Goal: Task Accomplishment & Management: Manage account settings

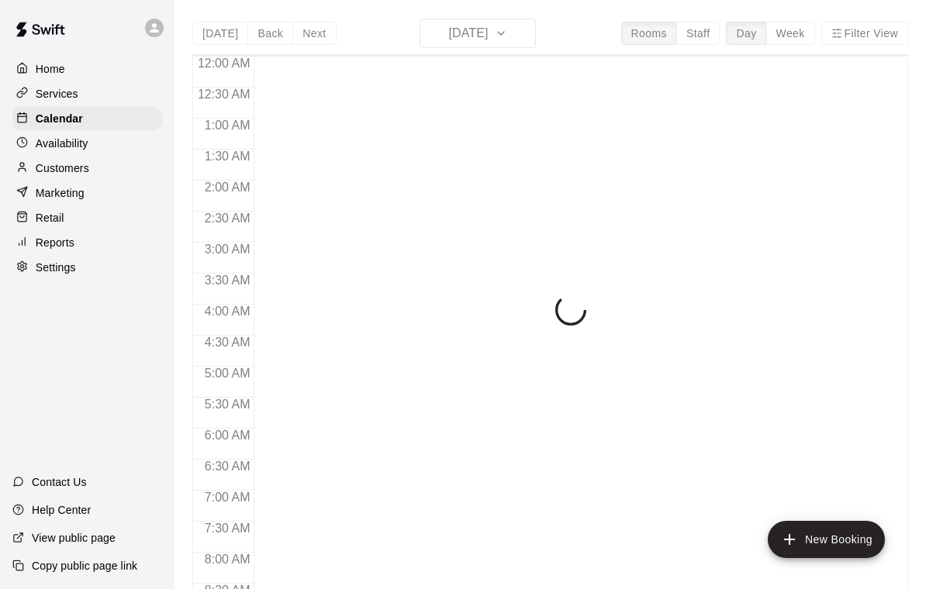
scroll to position [915, 0]
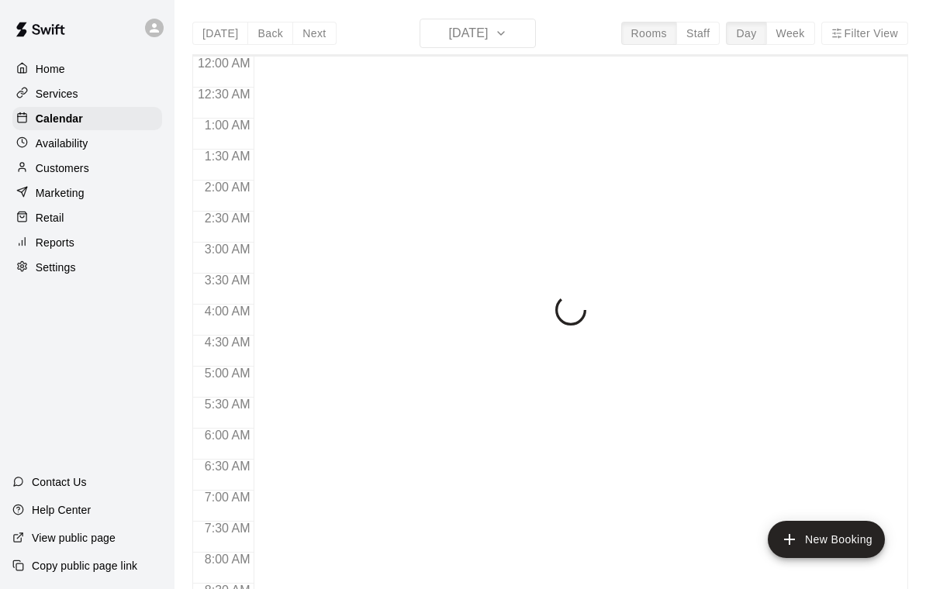
scroll to position [915, 0]
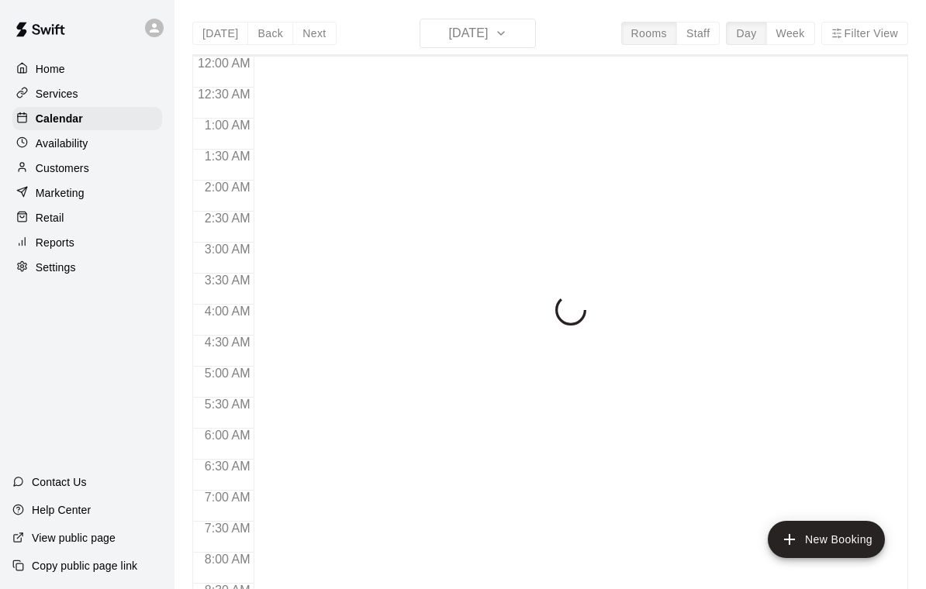
scroll to position [915, 0]
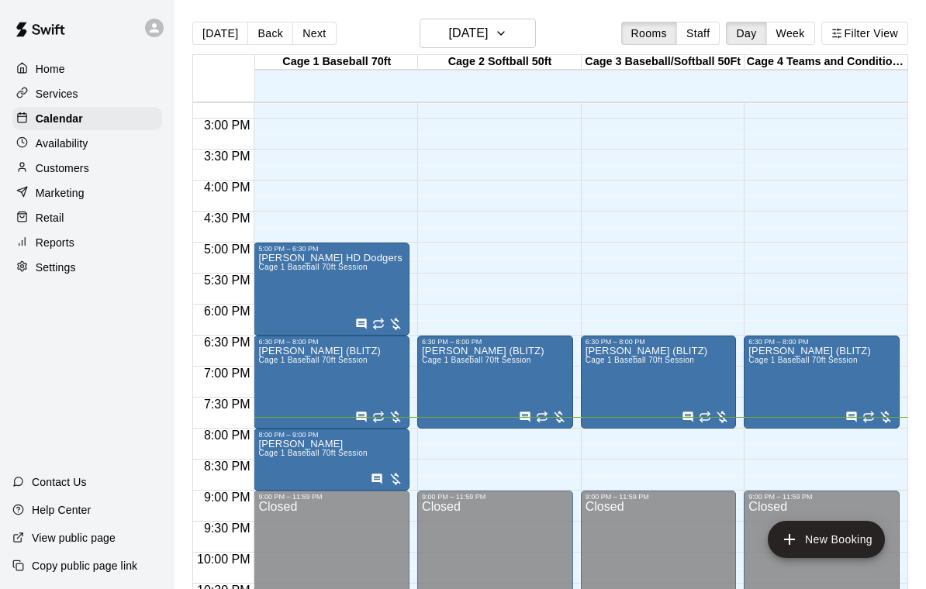
click at [272, 498] on img "edit" at bounding box center [275, 494] width 18 height 18
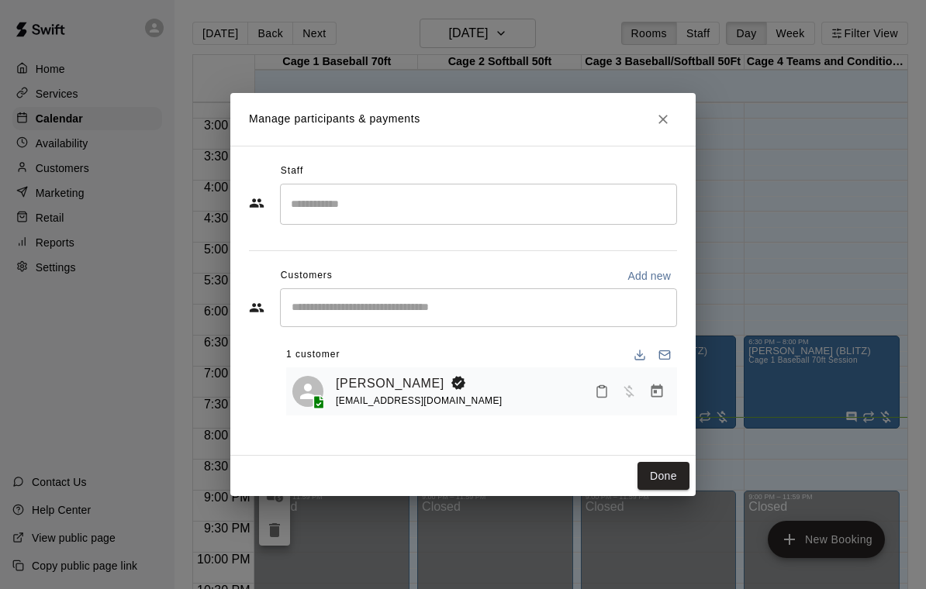
click at [534, 390] on div "Alfredo Gonzalez alfredgon24@gmail.com" at bounding box center [503, 392] width 335 height 36
click at [662, 392] on icon "Manage bookings & payment" at bounding box center [657, 391] width 12 height 13
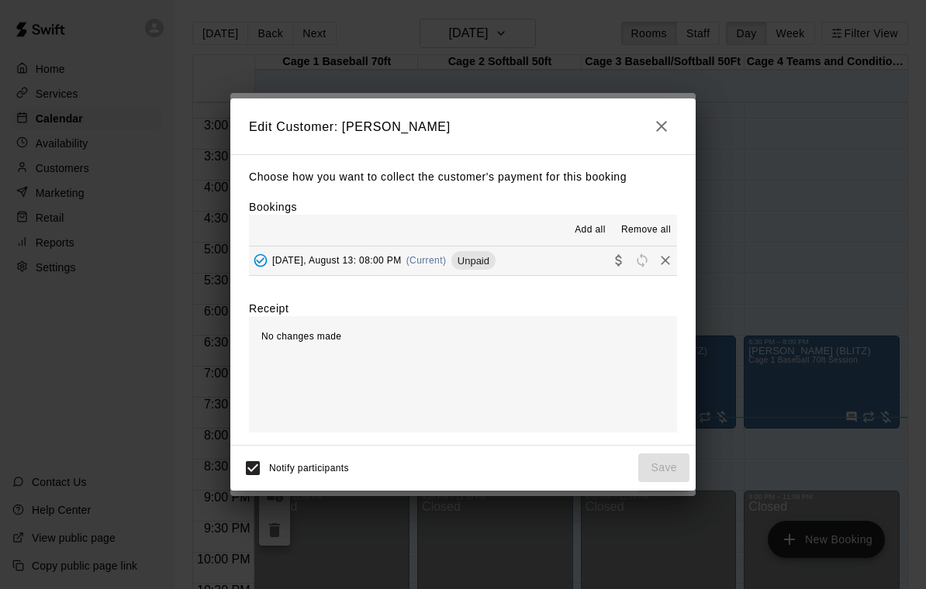
click at [547, 268] on button "Wednesday, August 13: 08:00 PM (Current) Unpaid" at bounding box center [463, 261] width 428 height 29
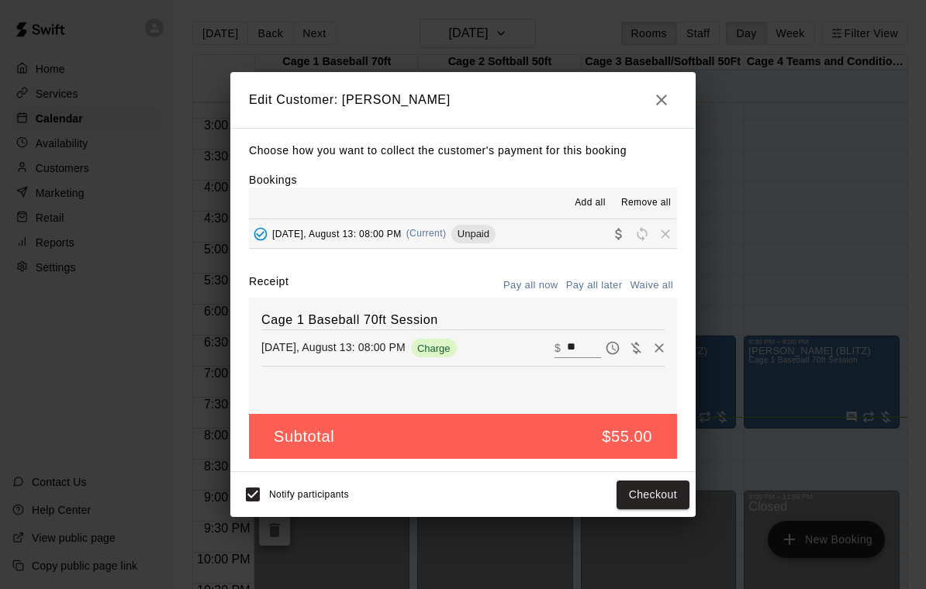
click at [650, 488] on button "Checkout" at bounding box center [652, 495] width 73 height 29
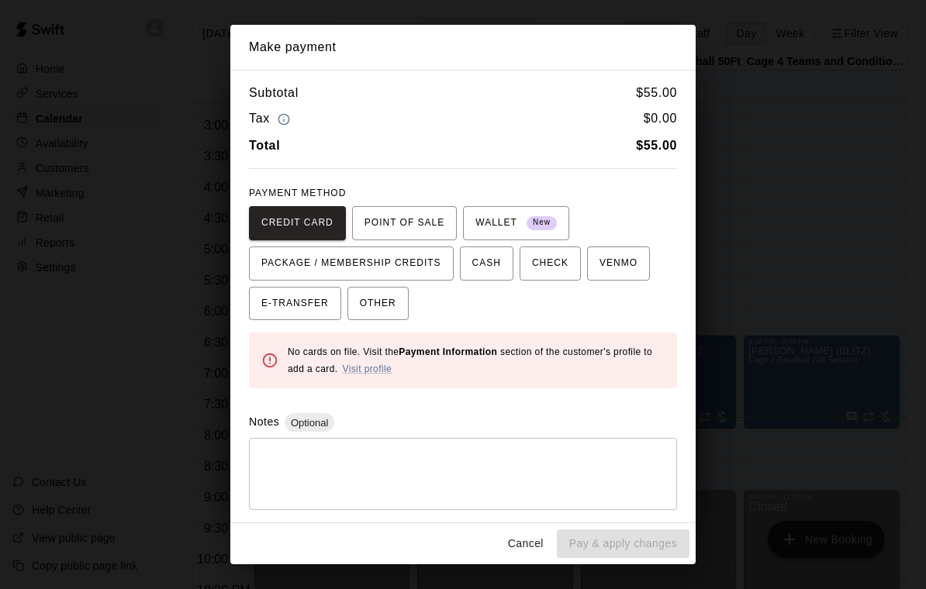
click at [489, 258] on span "CASH" at bounding box center [486, 263] width 29 height 25
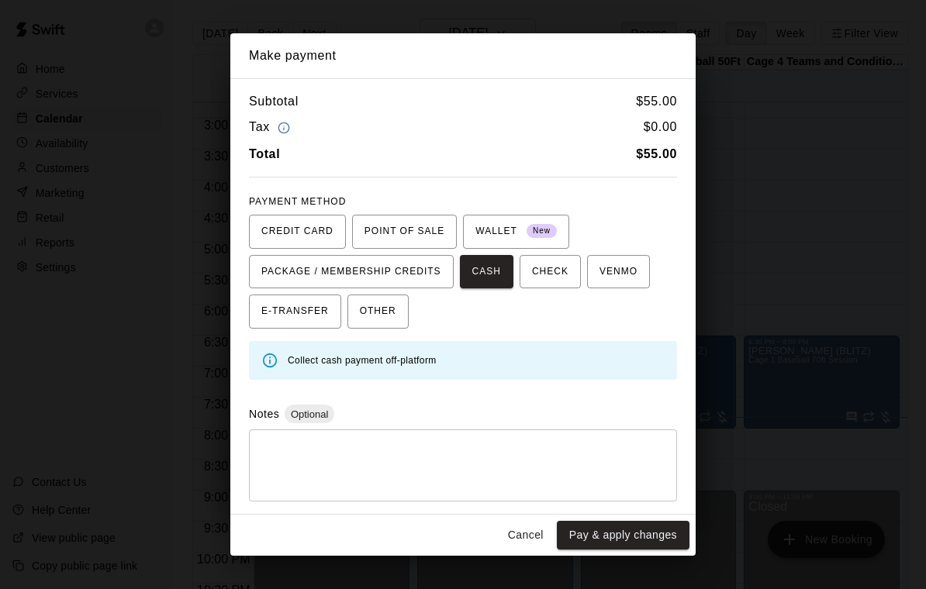
click at [599, 533] on button "Pay & apply changes" at bounding box center [623, 535] width 133 height 29
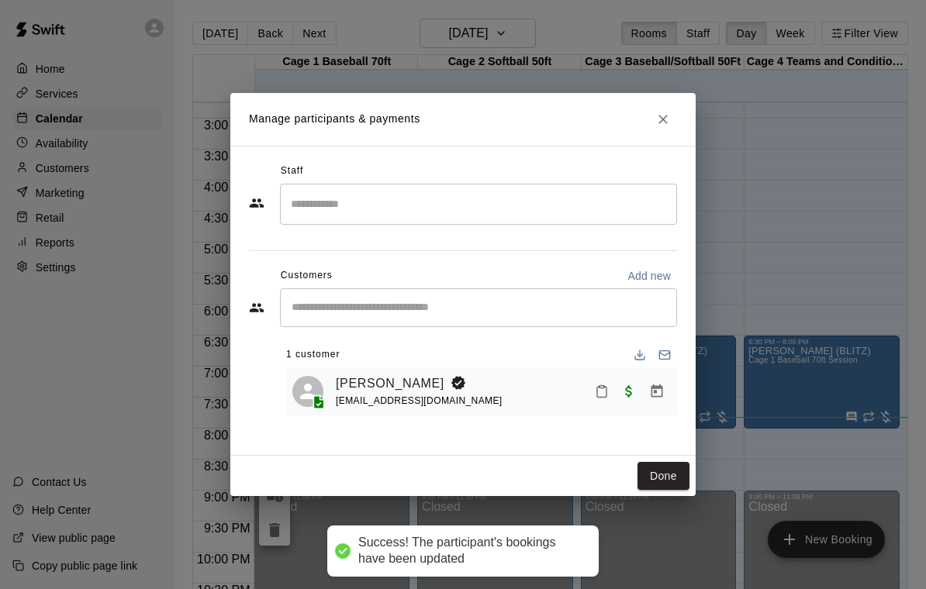
click at [675, 470] on button "Done" at bounding box center [663, 476] width 52 height 29
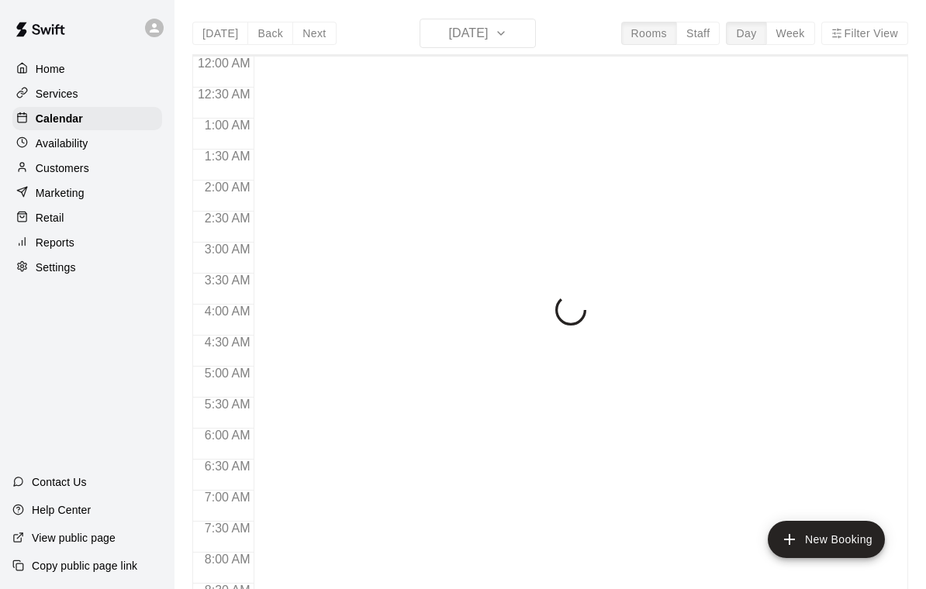
scroll to position [915, 0]
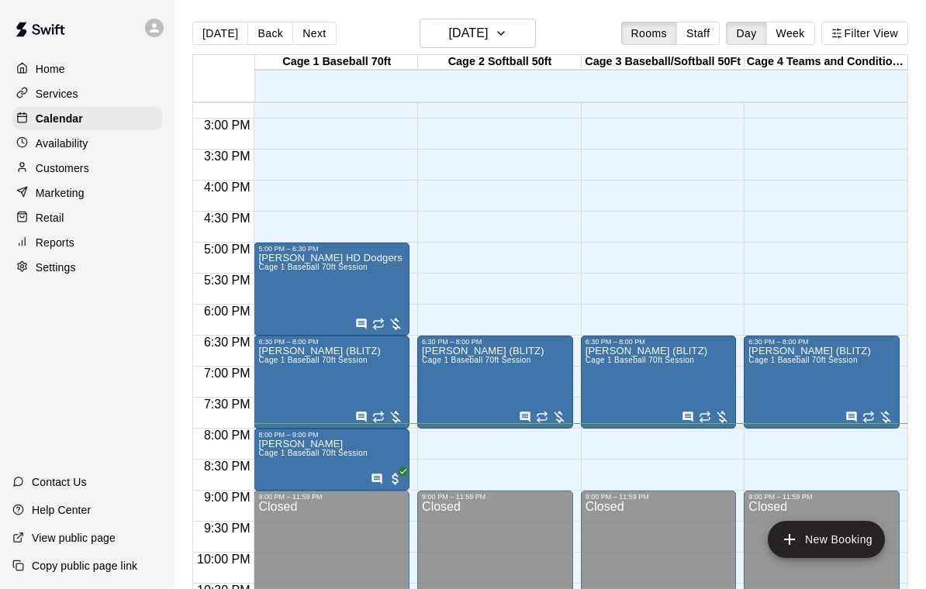
click at [302, 457] on span "Cage 1 Baseball 70ft Session" at bounding box center [312, 453] width 109 height 9
click at [263, 468] on button "edit" at bounding box center [274, 465] width 31 height 31
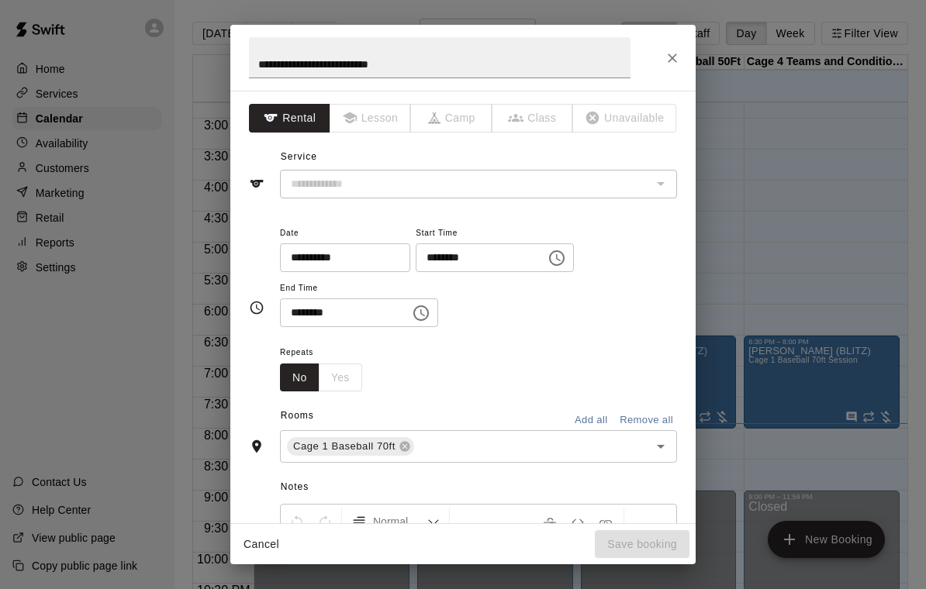
type input "**********"
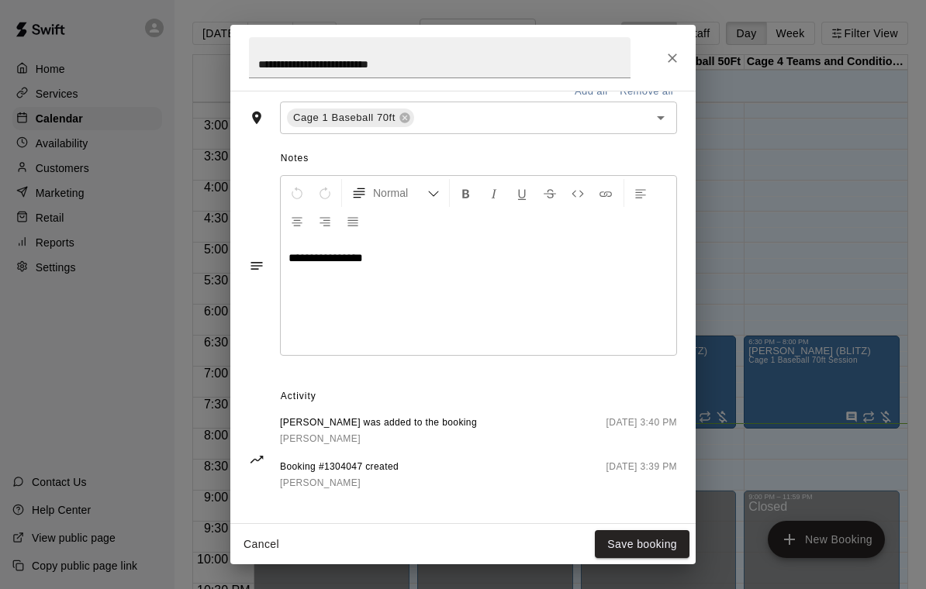
scroll to position [387, 0]
click at [675, 52] on icon "Close" at bounding box center [672, 58] width 16 height 16
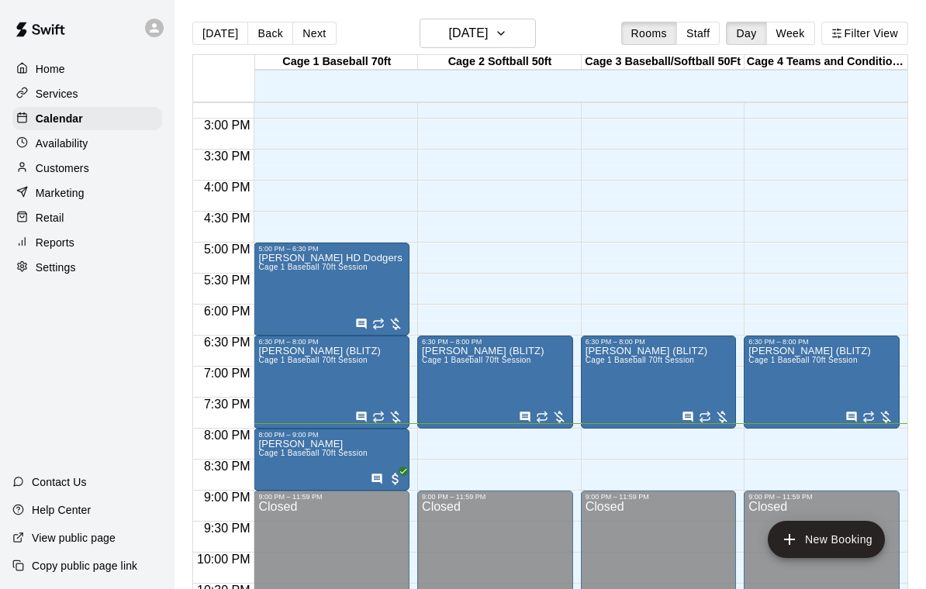
click at [300, 454] on span "Cage 1 Baseball 70ft Session" at bounding box center [312, 453] width 109 height 9
click at [273, 459] on icon "edit" at bounding box center [274, 466] width 19 height 19
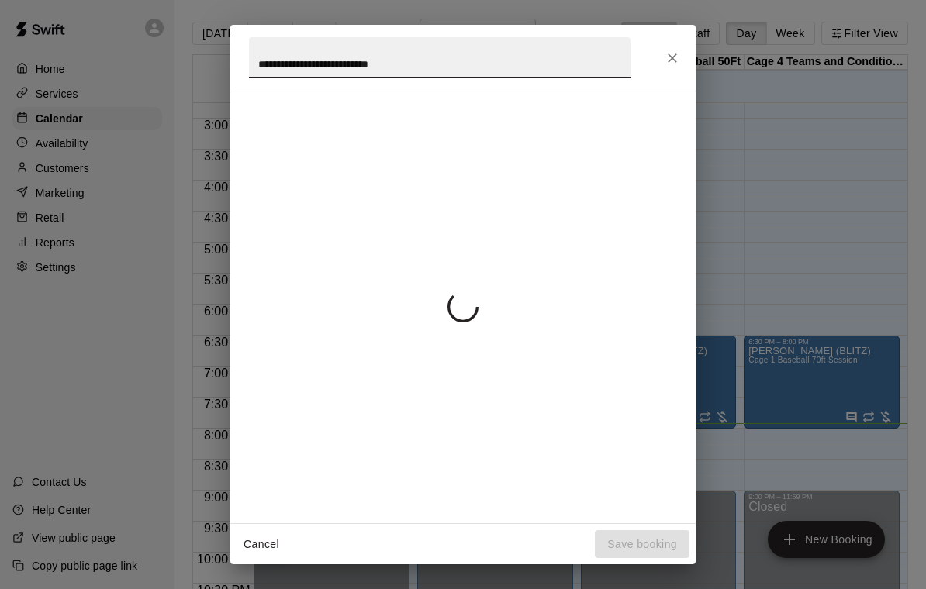
scroll to position [65, 0]
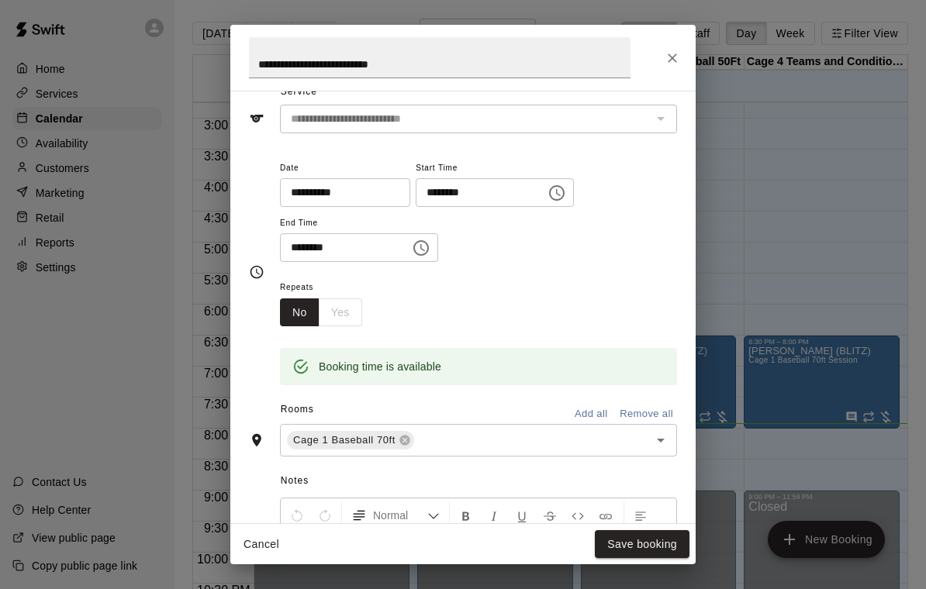
click at [564, 436] on input "text" at bounding box center [521, 440] width 210 height 19
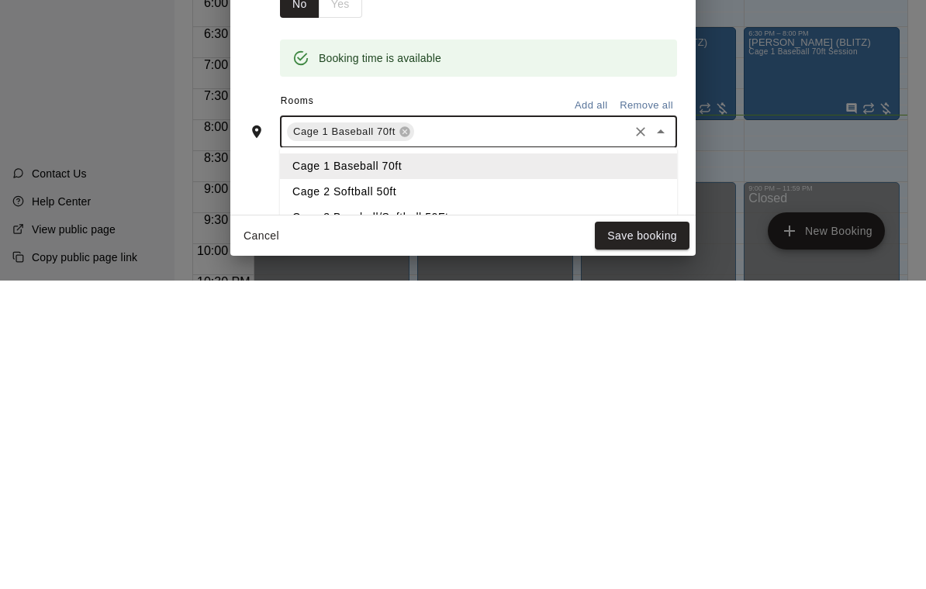
click at [449, 513] on li "Cage 3 Baseball/Softball 50Ft" at bounding box center [478, 526] width 397 height 26
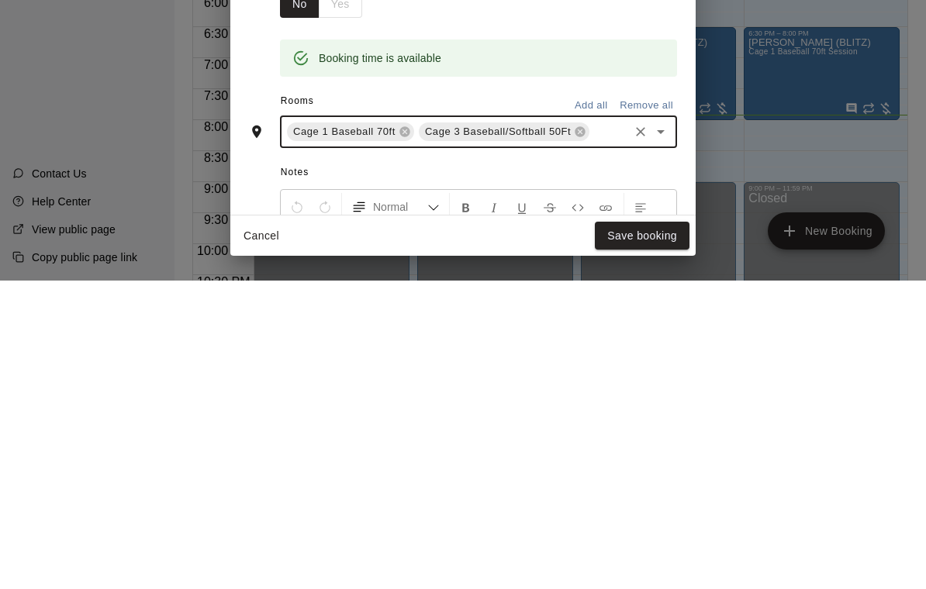
click at [409, 434] on icon at bounding box center [405, 440] width 12 height 12
click at [664, 530] on button "Save booking" at bounding box center [642, 544] width 95 height 29
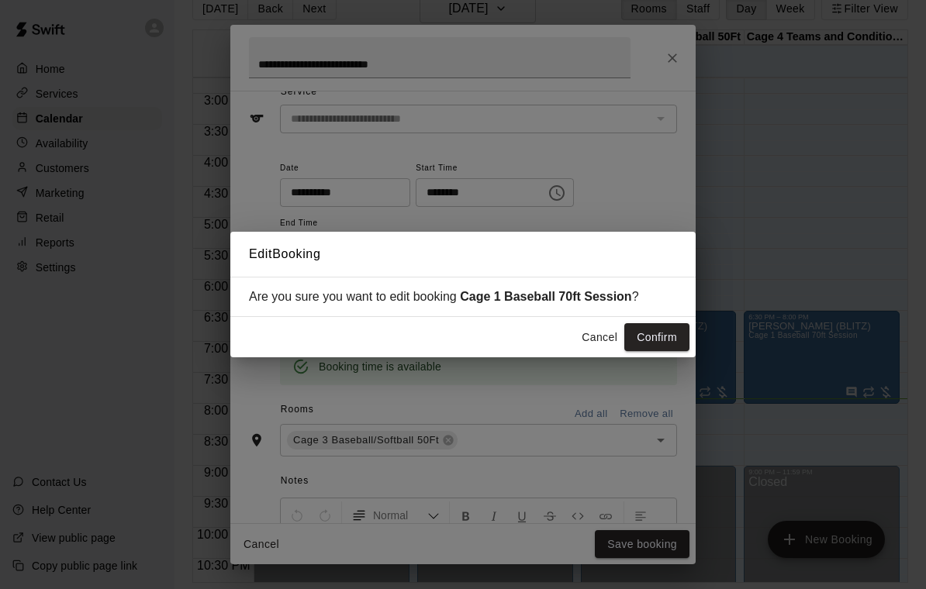
click at [664, 341] on button "Confirm" at bounding box center [656, 337] width 65 height 29
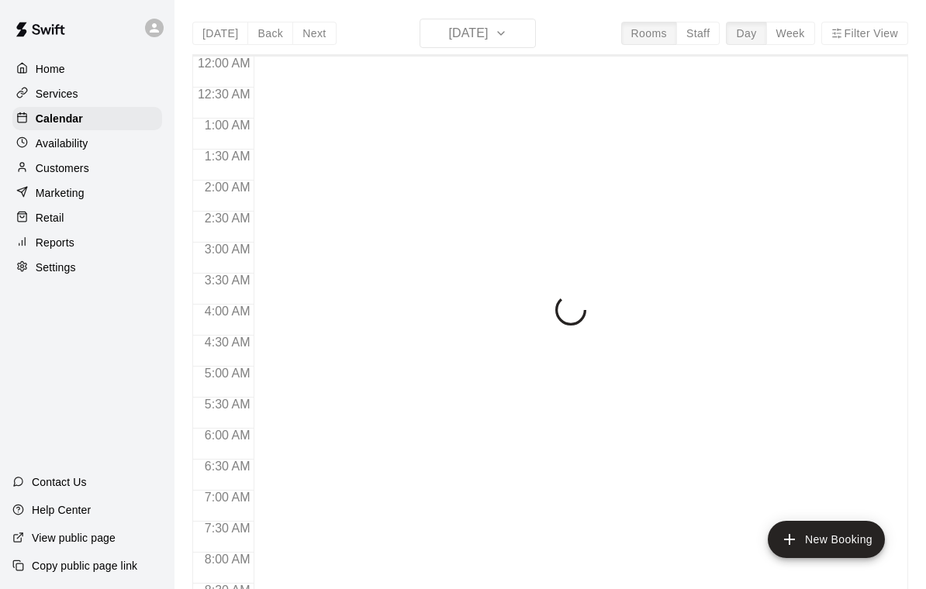
scroll to position [915, 0]
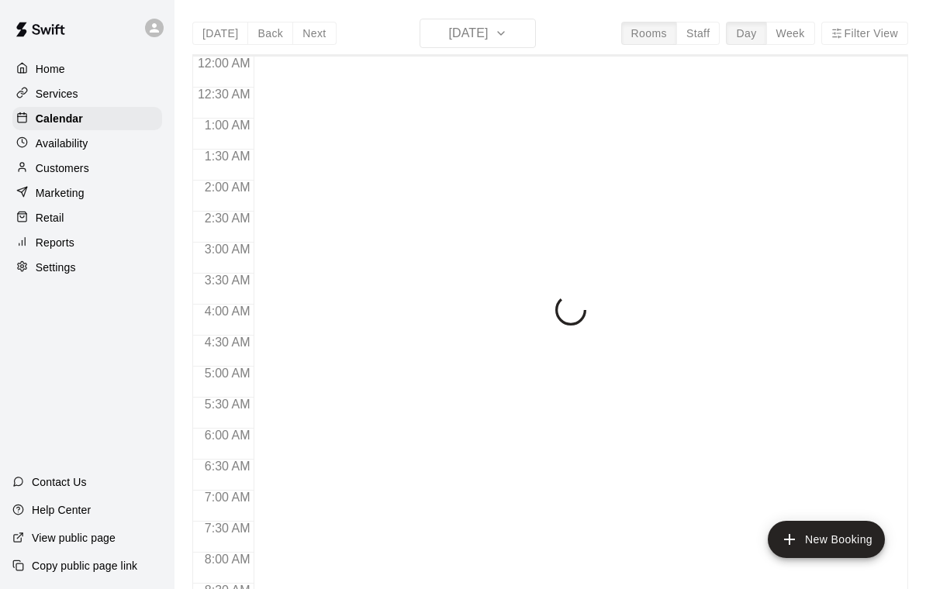
scroll to position [915, 0]
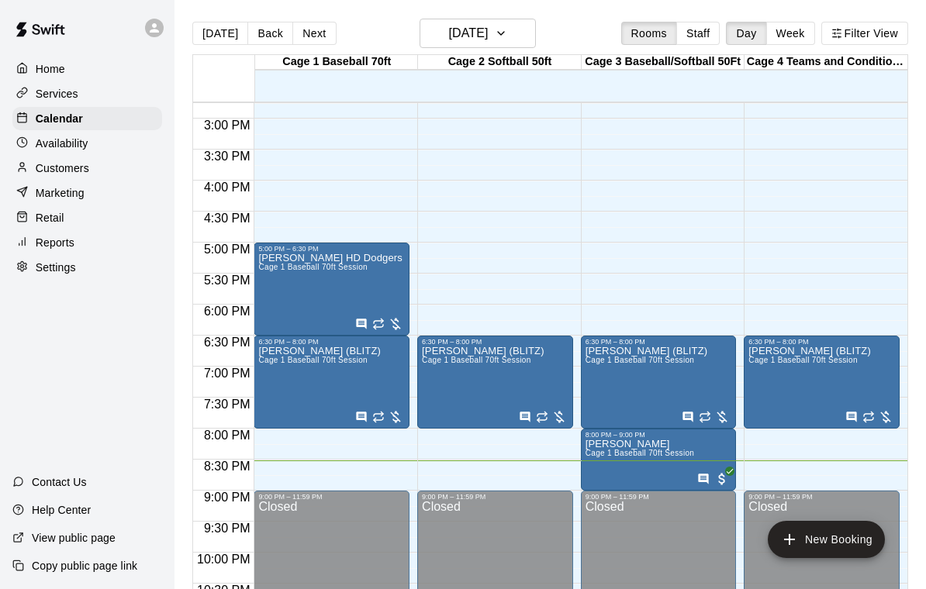
click at [5, 474] on div "Home Services Calendar Availability Customers Marketing Retail Reports Settings…" at bounding box center [87, 294] width 174 height 589
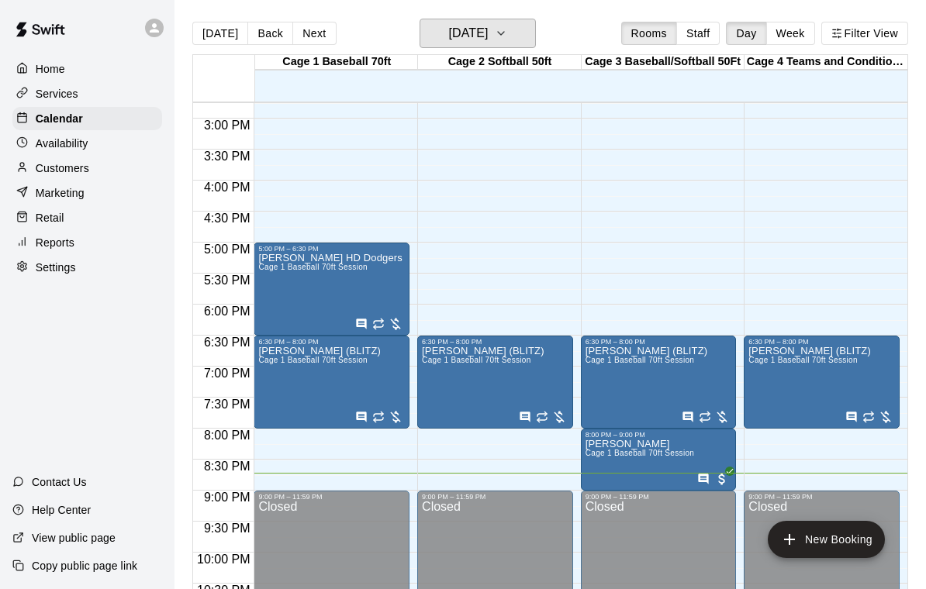
click at [488, 35] on h6 "[DATE]" at bounding box center [468, 33] width 40 height 22
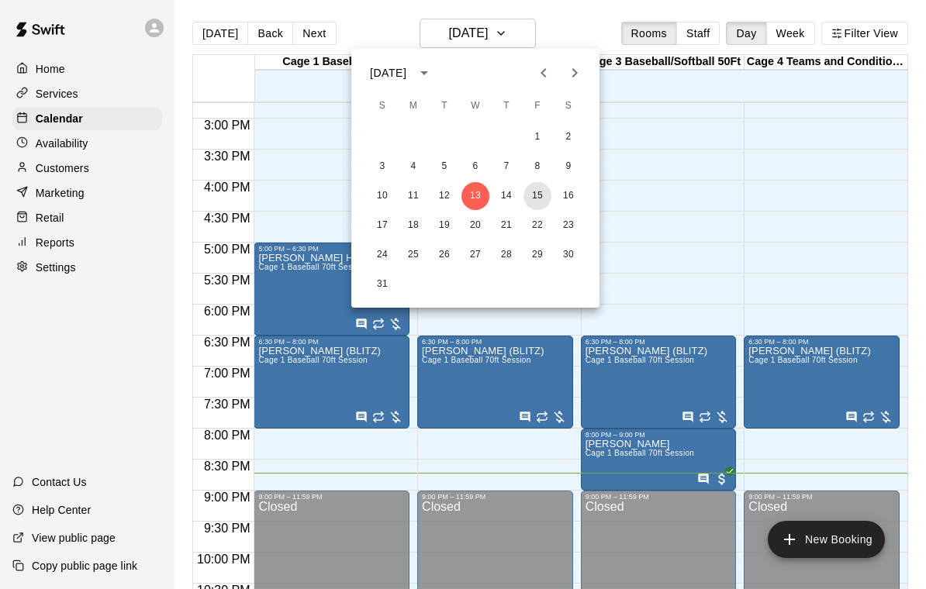
click at [540, 198] on button "15" at bounding box center [537, 196] width 28 height 28
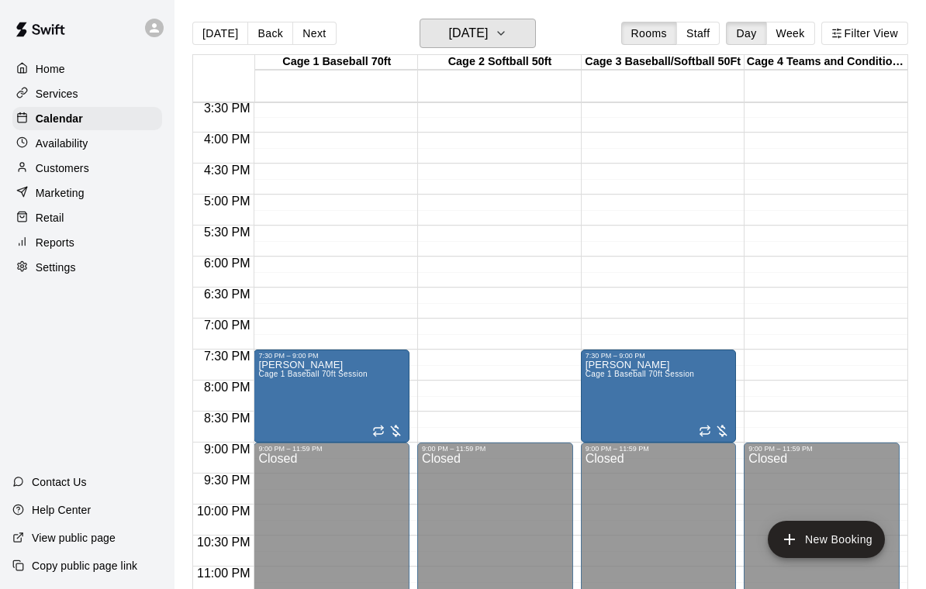
scroll to position [961, 0]
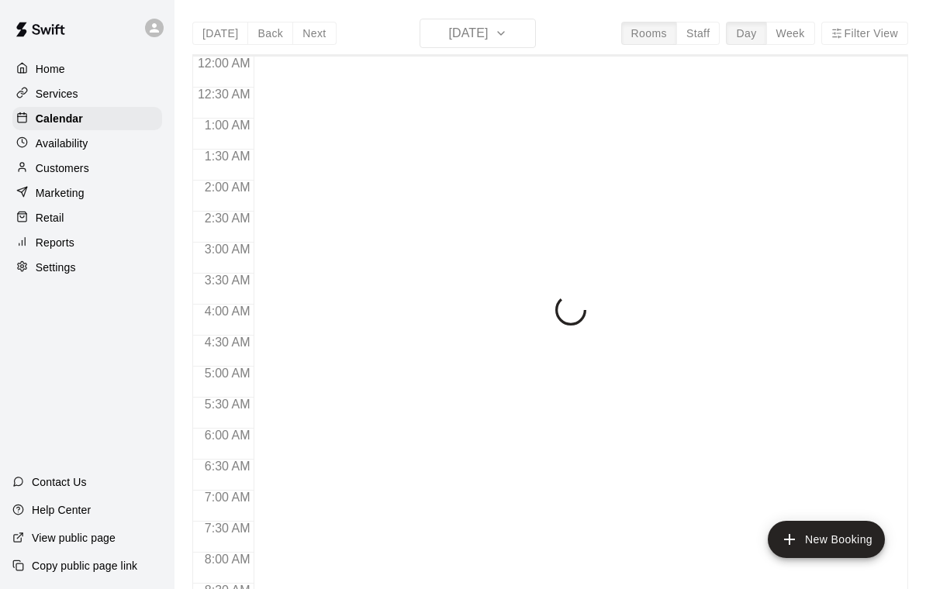
scroll to position [915, 0]
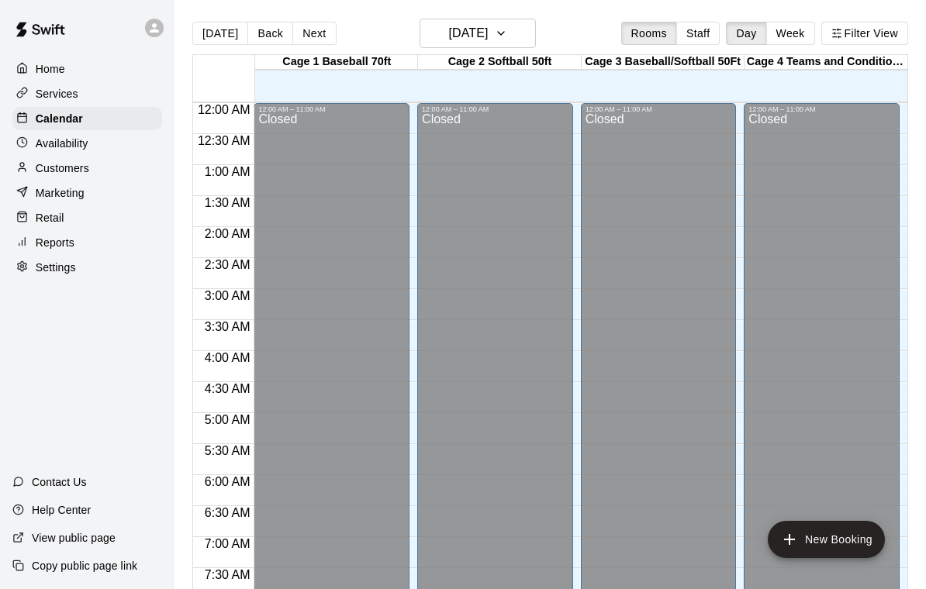
scroll to position [915, 0]
